Goal: Task Accomplishment & Management: Manage account settings

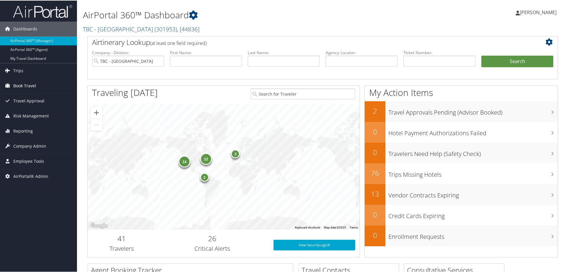
click at [25, 83] on span "Book Travel" at bounding box center [24, 85] width 23 height 15
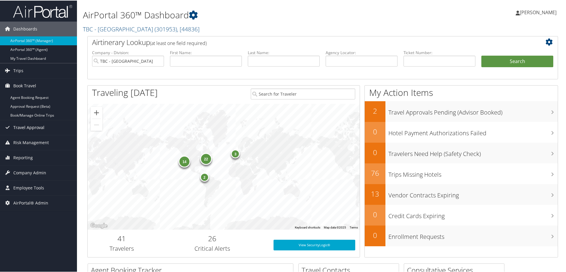
click at [42, 126] on span "Travel Approval" at bounding box center [28, 126] width 31 height 15
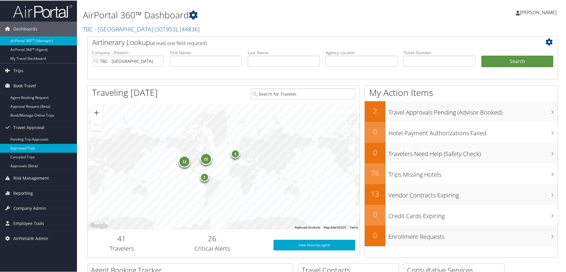
click at [47, 148] on link "Approved Trips" at bounding box center [38, 147] width 77 height 9
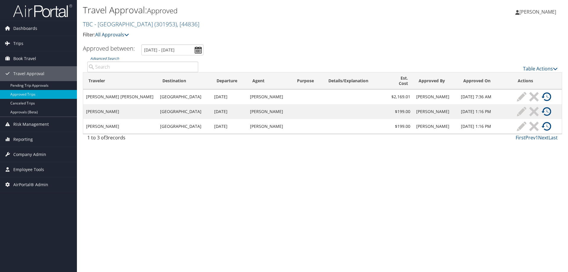
click at [109, 66] on input "Advanced Search" at bounding box center [142, 67] width 111 height 11
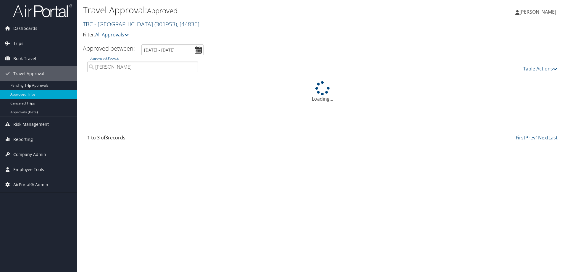
type input "kambhampati"
click at [121, 24] on link "TBC - Northeastern University ( 301953 ) , [ 44836 ]" at bounding box center [141, 24] width 117 height 8
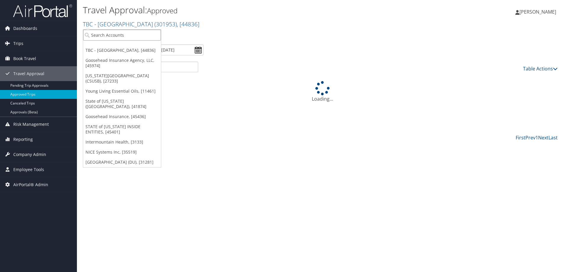
click at [110, 36] on input "search" at bounding box center [122, 35] width 78 height 11
type input "state of lou"
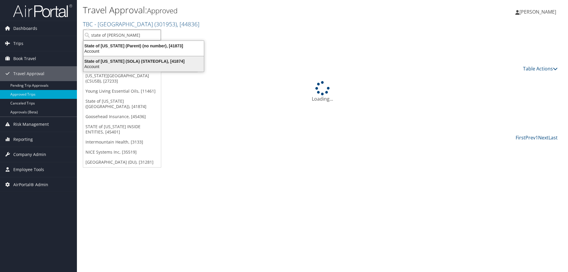
click at [112, 62] on div "State of Louisiana (SOLA) (STATEOFLA), [41874]" at bounding box center [143, 61] width 127 height 5
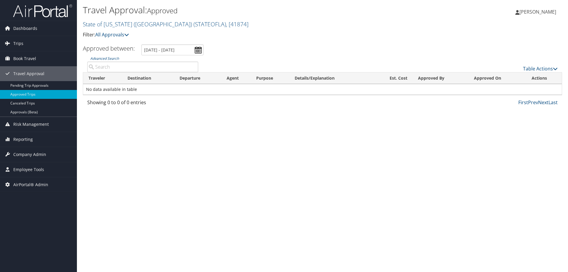
click at [112, 62] on input "Advanced Search" at bounding box center [142, 67] width 111 height 11
type input "briggs"
click at [35, 112] on link "Approvals (Beta)" at bounding box center [38, 112] width 77 height 9
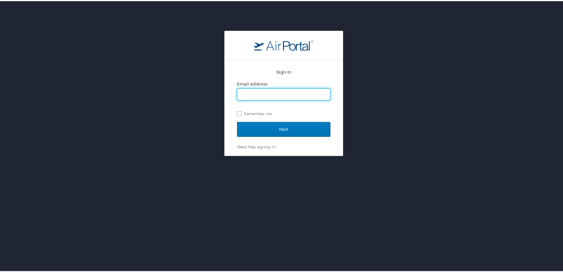
click at [305, 95] on input "Email Address" at bounding box center [284, 93] width 93 height 11
click at [244, 94] on input "Email Address" at bounding box center [284, 93] width 93 height 11
type input "michelle.meighan@cbtravel.com"
click at [359, 156] on div "Sign In Email Address michelle.meighan@cbtravel.com Remember me Next Need help …" at bounding box center [284, 166] width 568 height 272
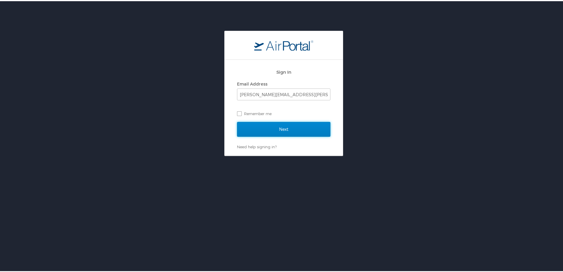
click at [305, 126] on input "Next" at bounding box center [283, 128] width 93 height 15
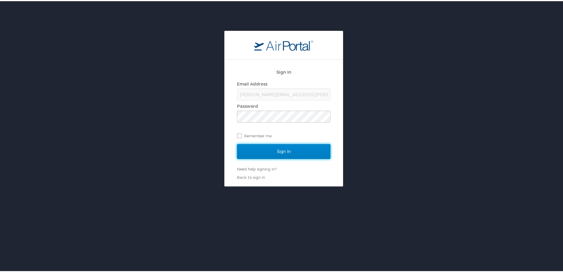
click at [277, 156] on input "Sign In" at bounding box center [283, 150] width 93 height 15
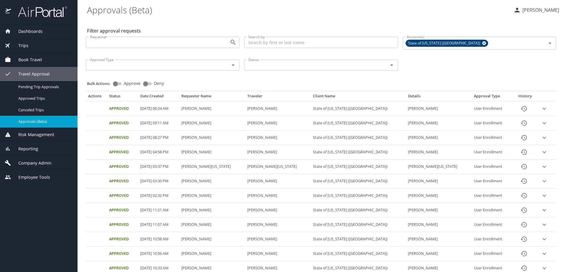
click at [44, 30] on div "Dashboards" at bounding box center [39, 31] width 68 height 7
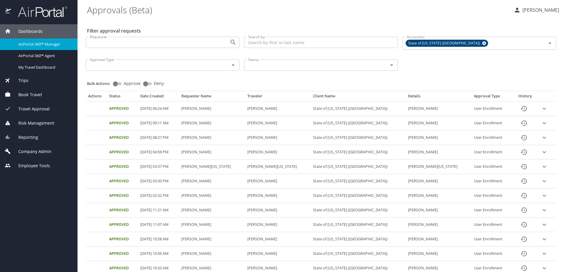
click at [31, 43] on span "AirPortal 360™ Manager" at bounding box center [44, 44] width 52 height 6
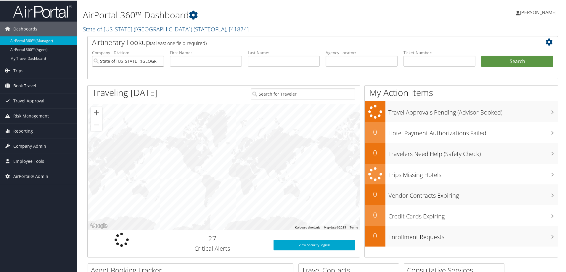
click at [158, 61] on input "State of [US_STATE] ([GEOGRAPHIC_DATA])" at bounding box center [128, 60] width 72 height 11
click at [336, 63] on input "text" at bounding box center [361, 60] width 72 height 11
type input "dg67kp"
click at [481, 55] on button "Search" at bounding box center [517, 61] width 72 height 12
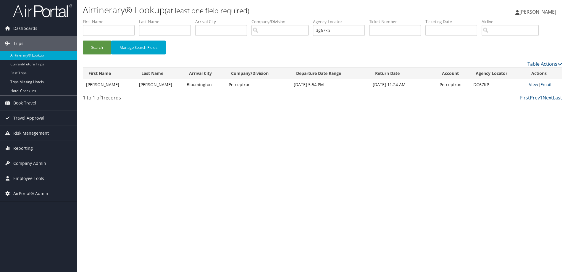
click at [534, 83] on link "View" at bounding box center [533, 85] width 9 height 6
click at [530, 83] on link "View" at bounding box center [533, 85] width 9 height 6
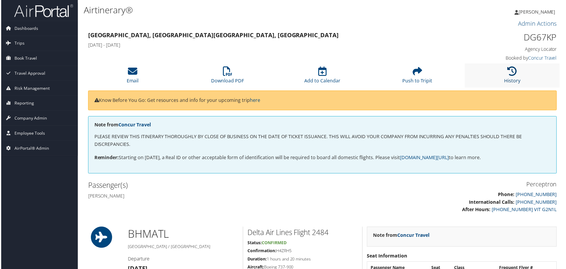
click at [510, 74] on icon at bounding box center [512, 71] width 9 height 9
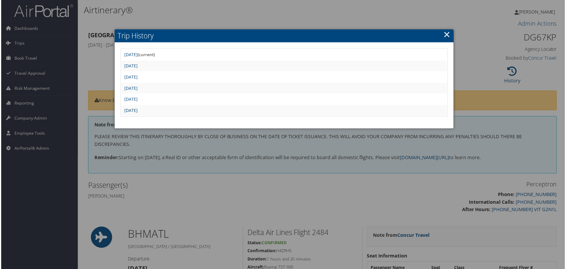
click at [137, 109] on link "[DATE]" at bounding box center [130, 111] width 13 height 6
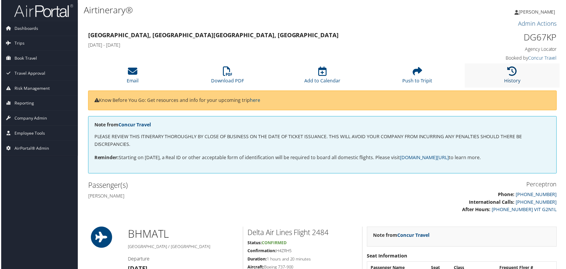
click at [511, 75] on icon at bounding box center [512, 71] width 9 height 9
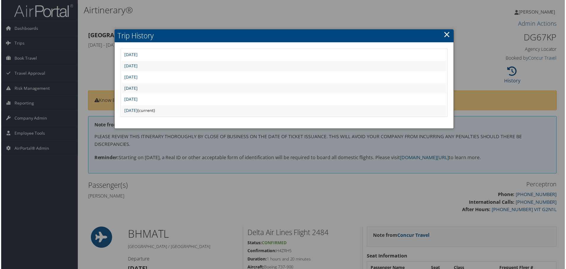
click at [137, 88] on link "[DATE]" at bounding box center [130, 89] width 13 height 6
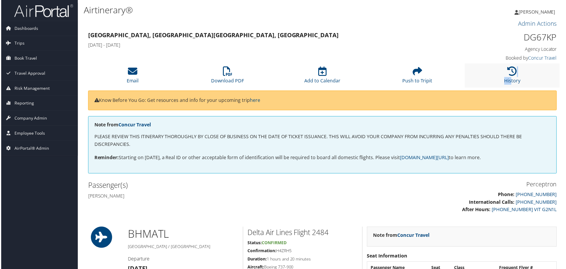
click at [510, 77] on li "History" at bounding box center [512, 76] width 95 height 24
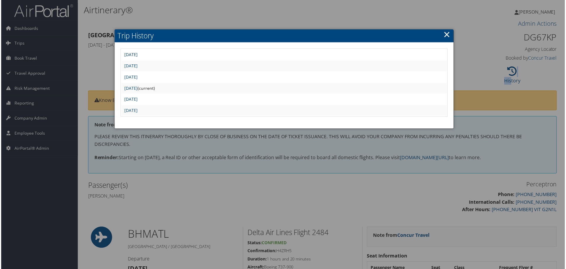
click at [137, 54] on link "Tue Sep 23 12:35:25 MDT 2025" at bounding box center [130, 55] width 13 height 6
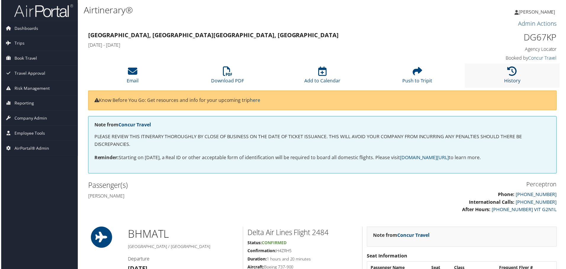
click at [508, 73] on icon at bounding box center [512, 71] width 9 height 9
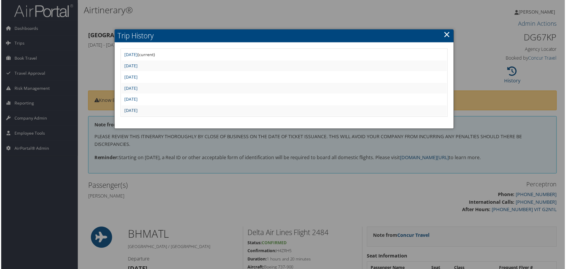
click at [137, 110] on link "Wed Sep 17 09:36:37 MDT 2025" at bounding box center [130, 111] width 13 height 6
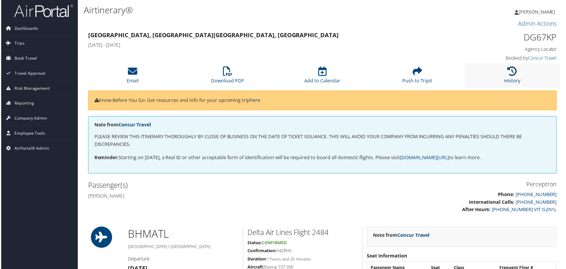
click at [513, 76] on li "History" at bounding box center [512, 76] width 95 height 24
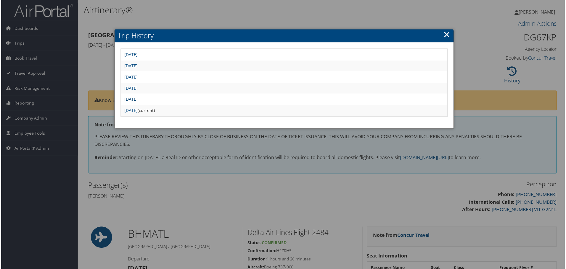
click at [137, 101] on link "[DATE]" at bounding box center [130, 100] width 13 height 6
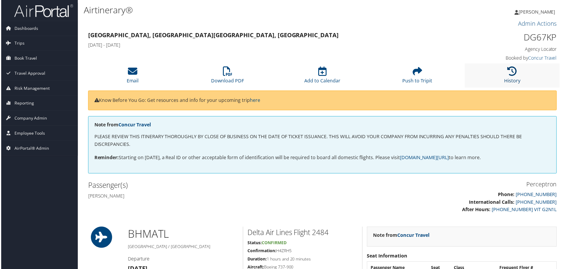
click at [513, 73] on icon at bounding box center [512, 71] width 9 height 9
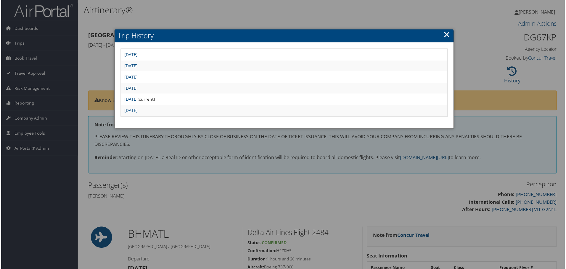
click at [137, 88] on link "Mon Sep 22 09:57:00 MDT 2025" at bounding box center [130, 89] width 13 height 6
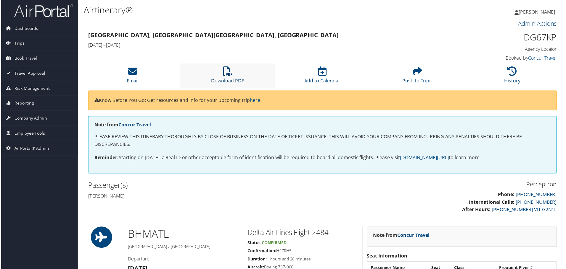
click at [228, 70] on icon at bounding box center [226, 71] width 9 height 9
click at [508, 76] on icon at bounding box center [512, 71] width 9 height 9
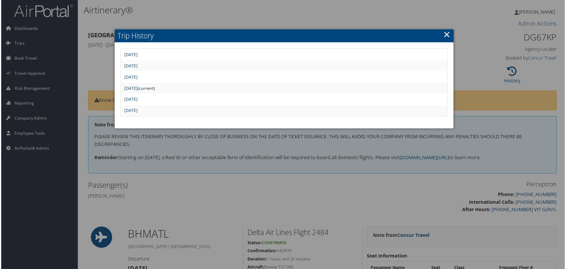
click at [137, 55] on link "[DATE]" at bounding box center [130, 55] width 13 height 6
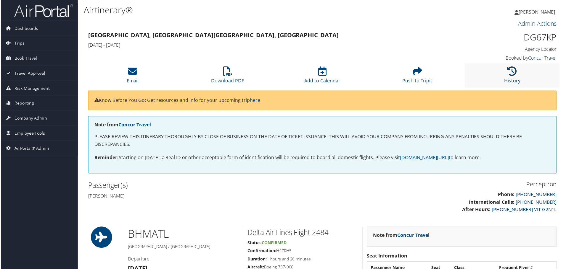
click at [509, 75] on icon at bounding box center [512, 71] width 9 height 9
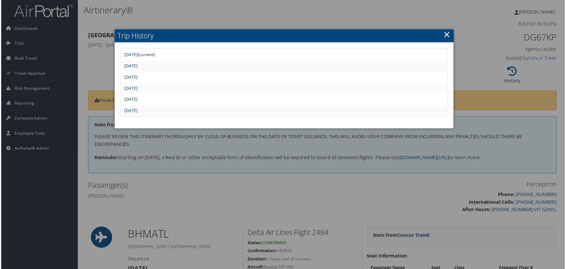
click at [137, 66] on link "[DATE]" at bounding box center [130, 66] width 13 height 6
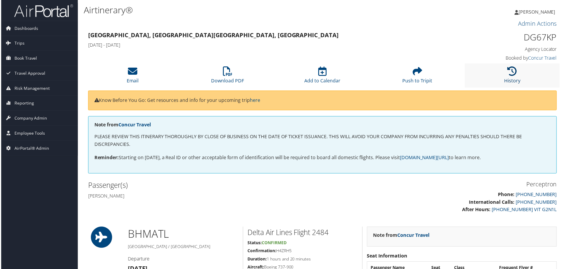
click at [517, 78] on link "History" at bounding box center [513, 77] width 16 height 14
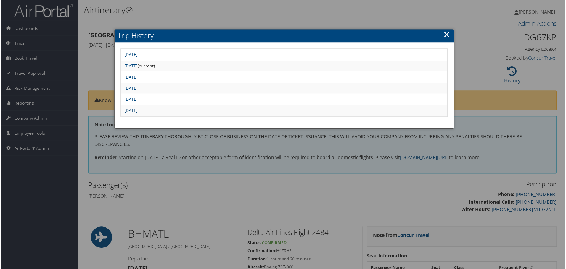
click at [137, 112] on link "[DATE]" at bounding box center [130, 111] width 13 height 6
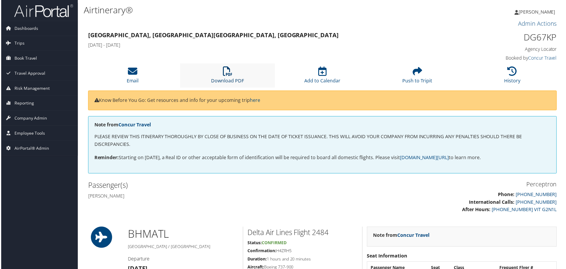
click at [227, 76] on icon at bounding box center [226, 71] width 9 height 9
click at [503, 77] on li "History" at bounding box center [512, 76] width 95 height 24
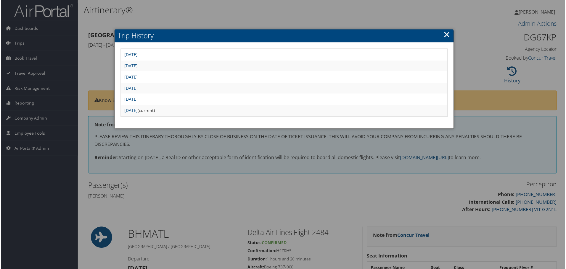
click at [489, 80] on div at bounding box center [284, 136] width 568 height 272
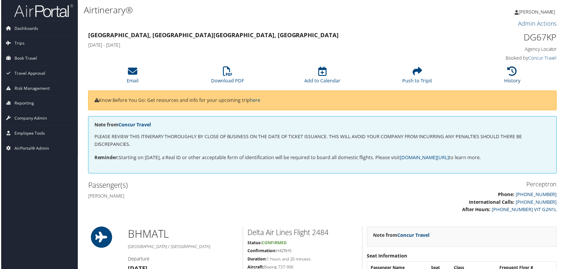
drag, startPoint x: 506, startPoint y: 78, endPoint x: 431, endPoint y: 85, distance: 75.4
click at [507, 78] on link "History" at bounding box center [513, 77] width 16 height 14
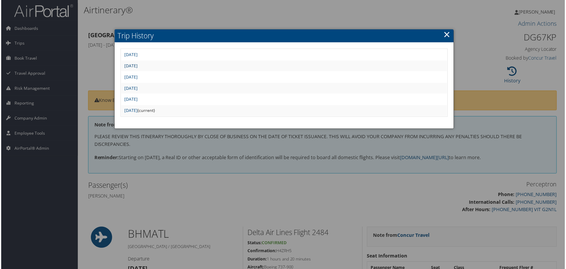
click at [137, 66] on link "[DATE]" at bounding box center [130, 66] width 13 height 6
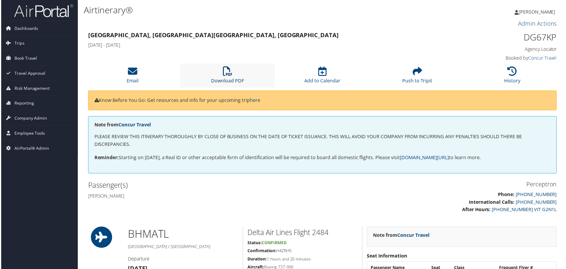
click at [227, 78] on link "Download PDF" at bounding box center [227, 77] width 33 height 14
click at [510, 72] on icon at bounding box center [512, 71] width 9 height 9
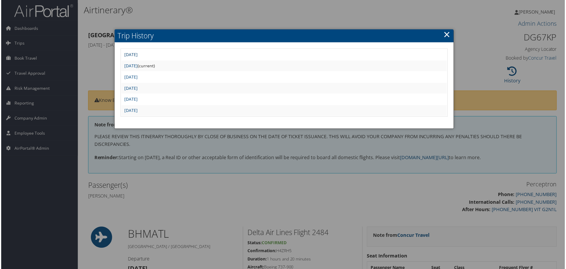
click at [137, 54] on link "Tue Sep 23 12:35:25 MDT 2025" at bounding box center [130, 55] width 13 height 6
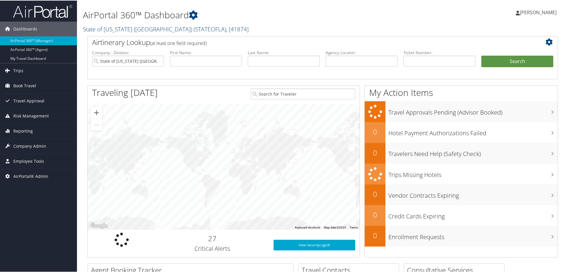
click at [193, 27] on span "( STATEOFLA )" at bounding box center [209, 29] width 33 height 8
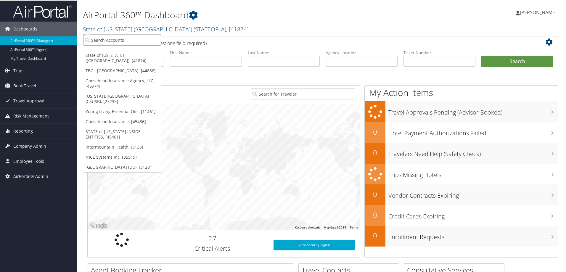
click at [148, 40] on input "search" at bounding box center [122, 39] width 78 height 11
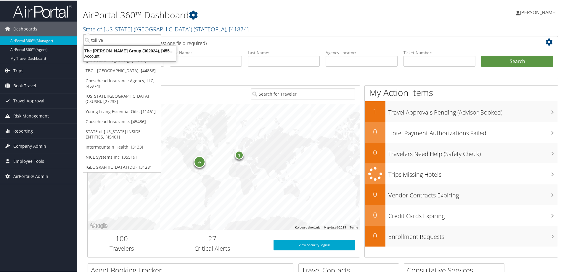
type input "tolliver"
click at [137, 54] on div "Account" at bounding box center [129, 55] width 99 height 5
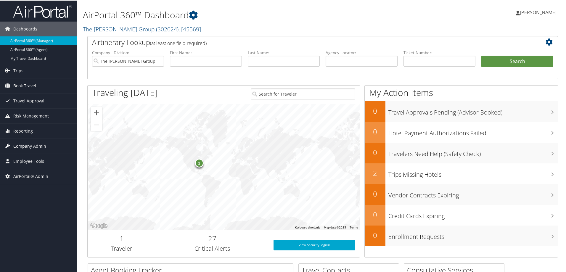
click at [41, 146] on span "Company Admin" at bounding box center [29, 145] width 33 height 15
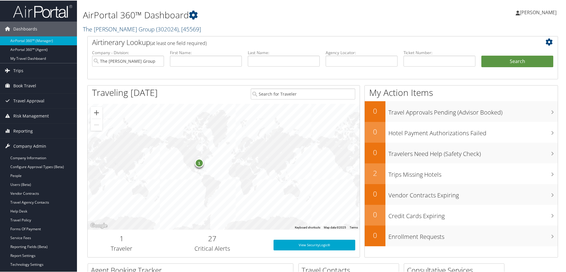
click at [156, 29] on span "( 302024 )" at bounding box center [167, 29] width 22 height 8
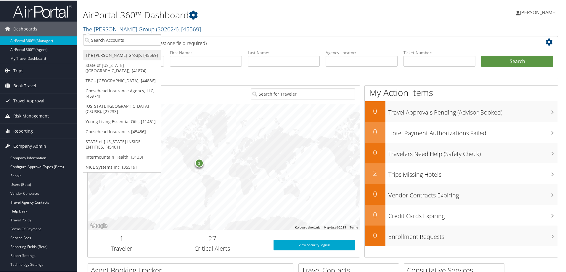
click at [125, 54] on link "The [PERSON_NAME] Group, [45569]" at bounding box center [122, 55] width 78 height 10
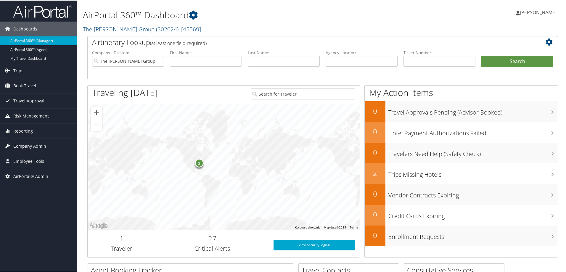
click at [44, 146] on span "Company Admin" at bounding box center [29, 145] width 33 height 15
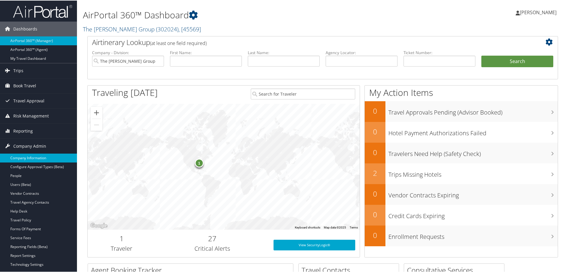
click at [35, 159] on link "Company Information" at bounding box center [38, 157] width 77 height 9
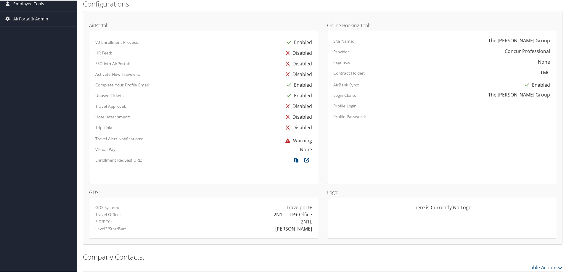
scroll to position [384, 0]
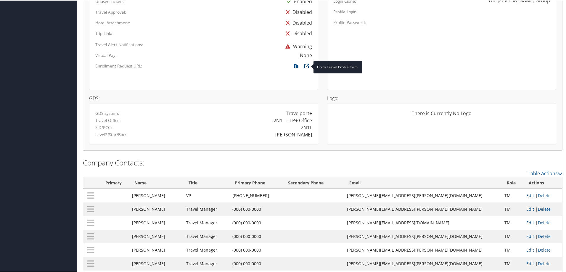
click at [303, 66] on icon at bounding box center [306, 67] width 11 height 8
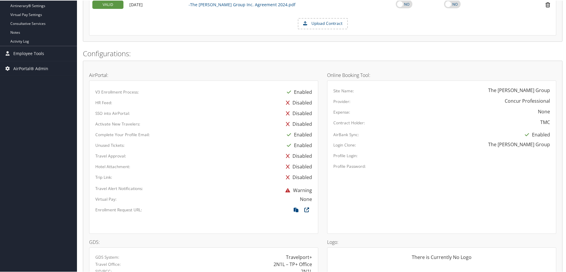
scroll to position [296, 0]
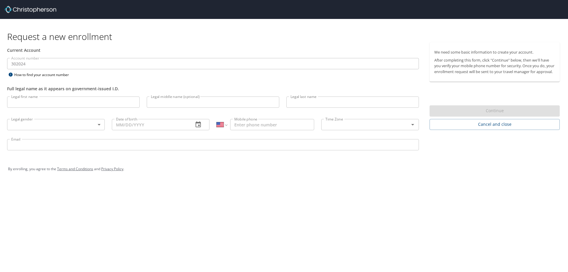
select select "US"
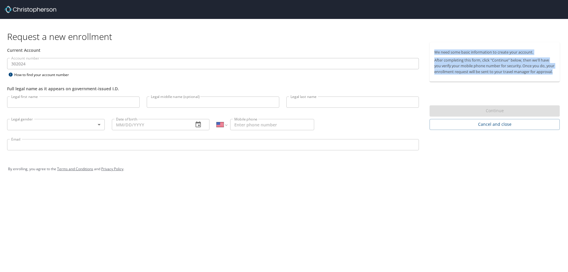
drag, startPoint x: 434, startPoint y: 46, endPoint x: 489, endPoint y: 83, distance: 65.7
click at [489, 82] on div "We need some basic information to create your account. After completing this fo…" at bounding box center [494, 61] width 130 height 39
copy div "We need some basic information to create your account. After completing this fo…"
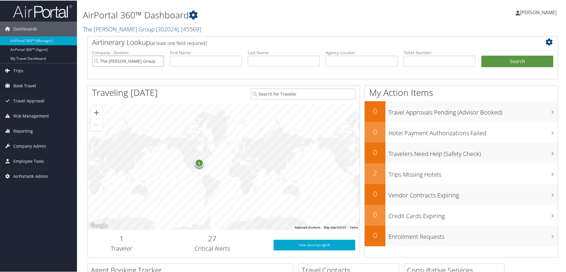
click at [157, 61] on input "The [PERSON_NAME] Group" at bounding box center [128, 60] width 72 height 11
click at [351, 62] on input "text" at bounding box center [361, 60] width 72 height 11
paste input "DG67KP"
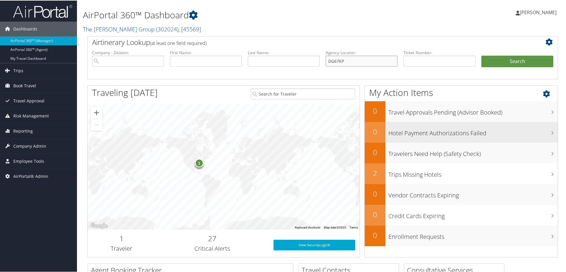
type input "DG67KP"
click at [481, 55] on button "Search" at bounding box center [517, 61] width 72 height 12
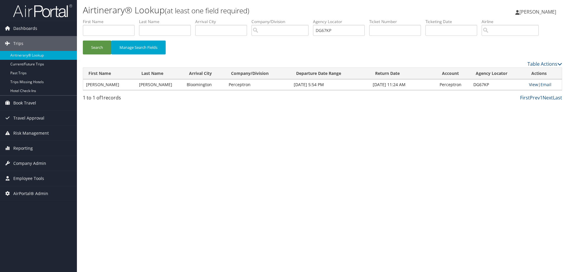
click at [532, 84] on link "View" at bounding box center [533, 85] width 9 height 6
click at [529, 85] on link "View" at bounding box center [533, 85] width 9 height 6
click at [533, 85] on link "View" at bounding box center [533, 85] width 9 height 6
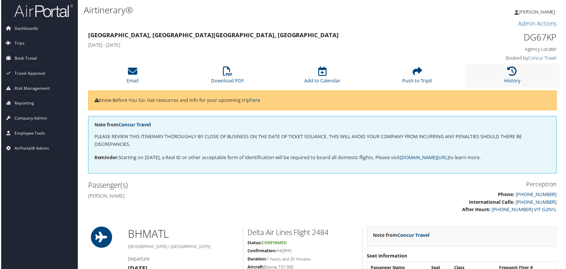
click at [510, 75] on icon at bounding box center [512, 71] width 9 height 9
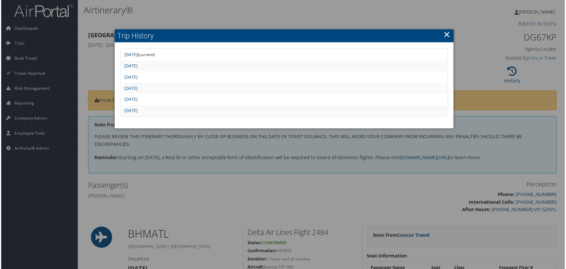
click at [137, 54] on link "Tue Sep 23 12:35:25 MDT 2025" at bounding box center [130, 55] width 13 height 6
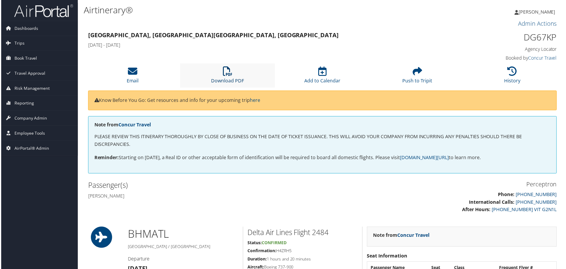
click at [224, 78] on link "Download PDF" at bounding box center [227, 77] width 33 height 14
click at [385, 23] on h3 "Admin Actions" at bounding box center [322, 24] width 470 height 8
click at [511, 73] on icon at bounding box center [512, 71] width 9 height 9
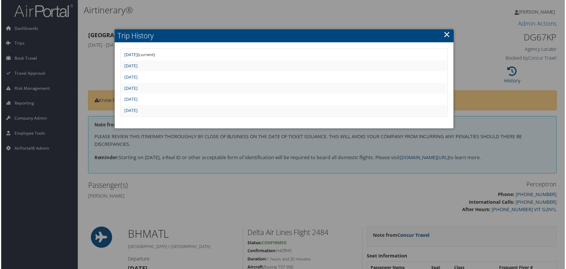
click at [137, 54] on link "[DATE]" at bounding box center [130, 55] width 13 height 6
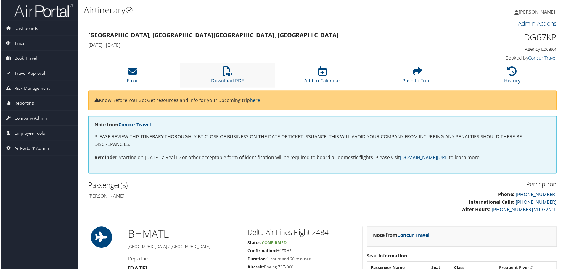
click at [225, 77] on li "Download PDF" at bounding box center [227, 76] width 95 height 24
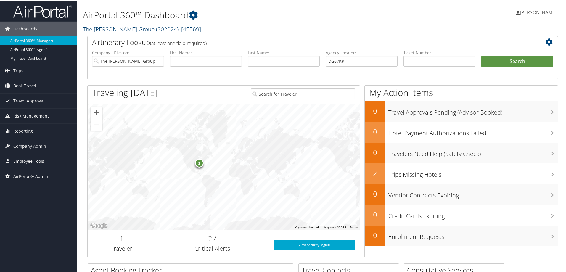
click at [120, 30] on link "The Tolliver Group ( 302024 ) , [ 45569 ]" at bounding box center [142, 29] width 118 height 8
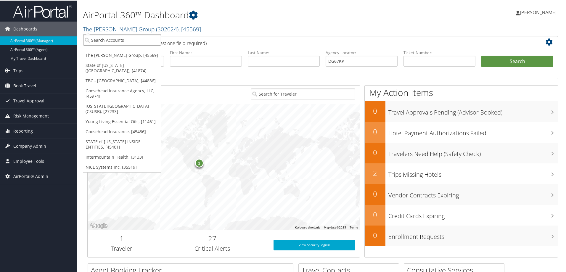
click at [118, 35] on input "search" at bounding box center [122, 39] width 78 height 11
type input "perceptron"
click at [192, 134] on div "1" at bounding box center [224, 166] width 272 height 126
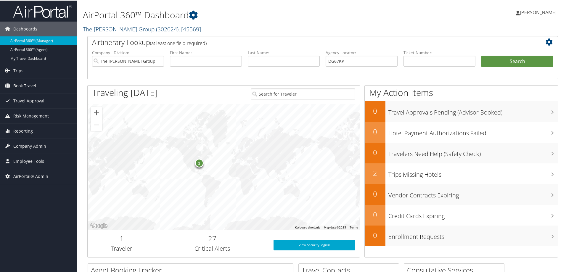
click at [126, 29] on link "The Tolliver Group ( 302024 ) , [ 45569 ]" at bounding box center [142, 29] width 118 height 8
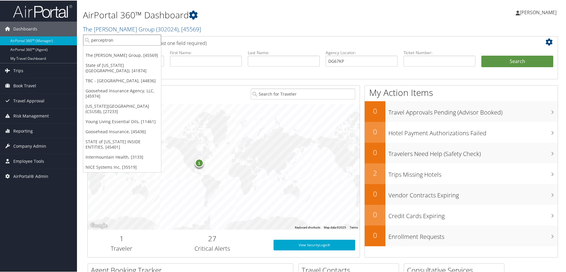
click at [125, 38] on input "perceptron" at bounding box center [122, 39] width 78 height 11
type input "perceptron"
click at [118, 47] on div "Perceptron (2205), [4477] Account" at bounding box center [121, 53] width 75 height 14
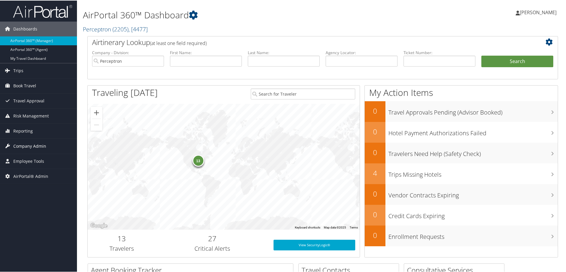
click at [37, 147] on span "Company Admin" at bounding box center [29, 145] width 33 height 15
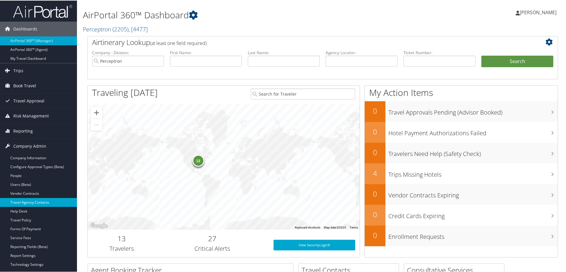
click at [38, 204] on link "Travel Agency Contacts" at bounding box center [38, 201] width 77 height 9
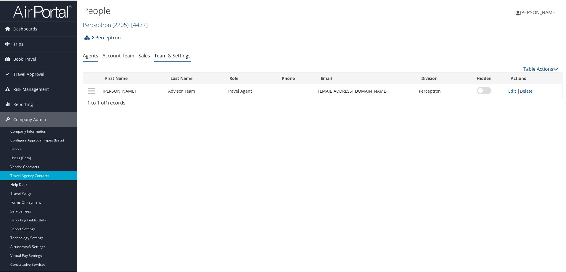
click at [165, 55] on link "Team & Settings" at bounding box center [172, 55] width 36 height 7
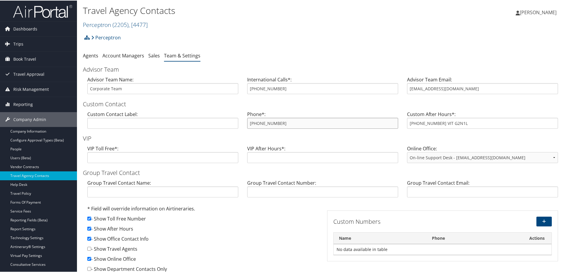
drag, startPoint x: 280, startPoint y: 123, endPoint x: 241, endPoint y: 122, distance: 39.4
click at [241, 122] on div "Custom Contact Label: Phone*: [PHONE_NUMBER] Custom After Hours*: [PHONE_NUMBER…" at bounding box center [322, 121] width 479 height 23
drag, startPoint x: 465, startPoint y: 89, endPoint x: 403, endPoint y: 91, distance: 61.9
click at [403, 91] on div "Advisor Team Email: [EMAIL_ADDRESS][DOMAIN_NAME]" at bounding box center [482, 86] width 160 height 23
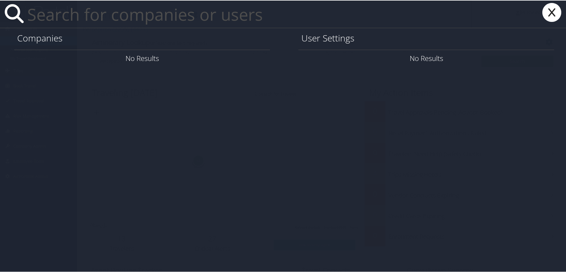
paste input "DAVWOODS.AT.FLEXPOINTEDUCATION.COM"
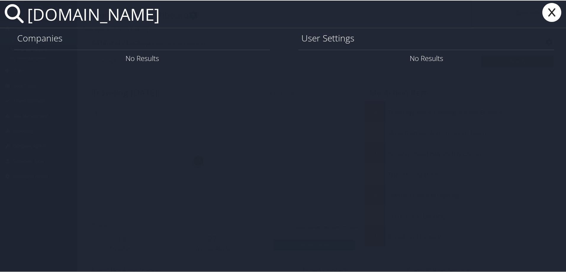
drag, startPoint x: 148, startPoint y: 15, endPoint x: 123, endPoint y: 15, distance: 25.7
click at [123, 15] on input "DAVWOODS.AT.FLEXPOINTEDUCATION.COM" at bounding box center [248, 13] width 447 height 27
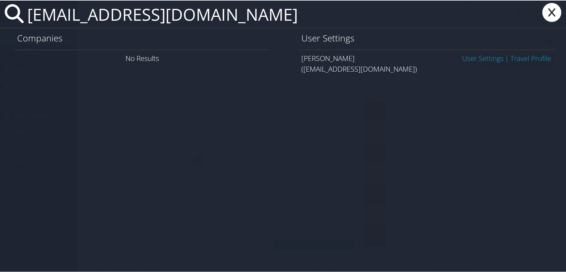
type input "DAVWOODS@FLEXPOINTEDUCATION.COM"
click at [475, 56] on link "User Settings" at bounding box center [482, 58] width 41 height 10
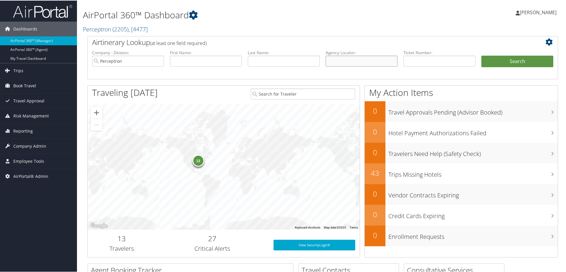
click at [354, 62] on input "text" at bounding box center [361, 60] width 72 height 11
click at [159, 60] on input "Perceptron" at bounding box center [128, 60] width 72 height 11
click at [336, 60] on input "text" at bounding box center [361, 60] width 72 height 11
type input "dj1lcb"
click at [481, 55] on button "Search" at bounding box center [517, 61] width 72 height 12
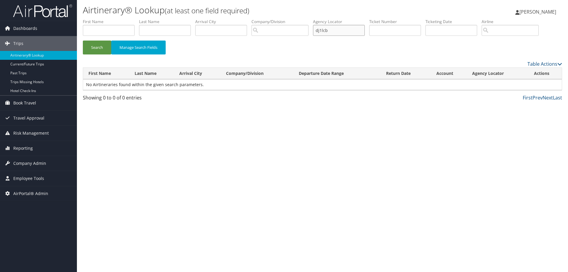
click at [338, 29] on input "dj1lcb" at bounding box center [339, 30] width 52 height 11
click at [83, 41] on button "Search" at bounding box center [97, 48] width 28 height 14
type input "dj1lcn"
click at [83, 41] on button "Search" at bounding box center [97, 48] width 28 height 14
drag, startPoint x: 342, startPoint y: 31, endPoint x: 309, endPoint y: 31, distance: 32.8
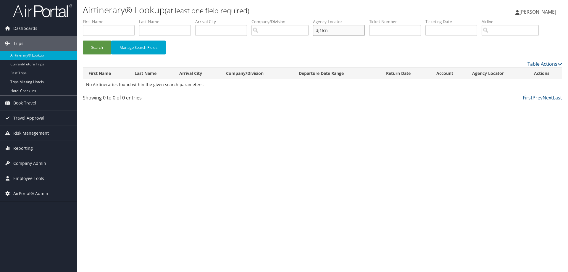
click at [309, 19] on ul "First Name Last Name Departure City Arrival City Company/Division Airport/City …" at bounding box center [322, 19] width 479 height 0
paste input "DJ1LCN"
type input "DJ1LCN"
click at [83, 41] on button "Search" at bounding box center [97, 48] width 28 height 14
click at [274, 28] on input "search" at bounding box center [279, 30] width 57 height 11
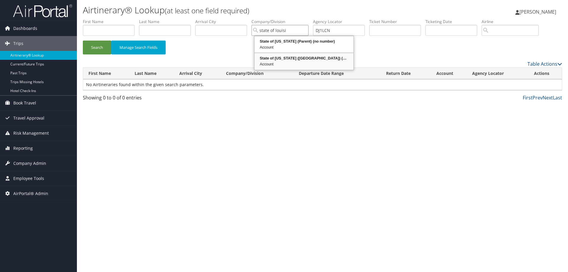
click at [300, 64] on div "Account" at bounding box center [303, 64] width 97 height 6
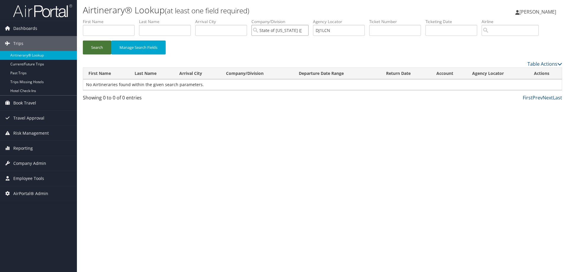
type input "State of [US_STATE] ([GEOGRAPHIC_DATA])"
click at [101, 44] on button "Search" at bounding box center [97, 48] width 28 height 14
